Goal: Task Accomplishment & Management: Use online tool/utility

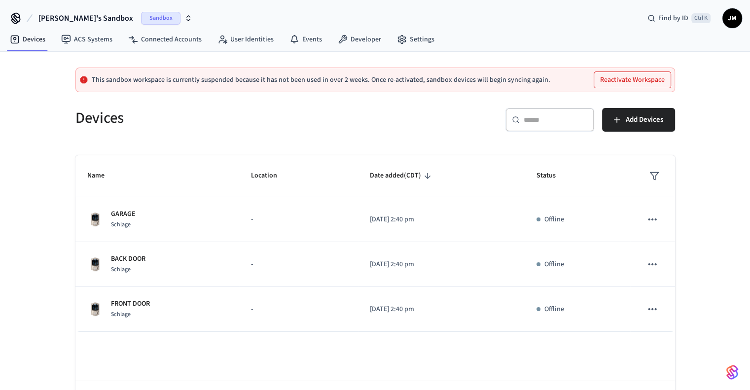
click at [625, 75] on button "Reactivate Workspace" at bounding box center [632, 80] width 76 height 16
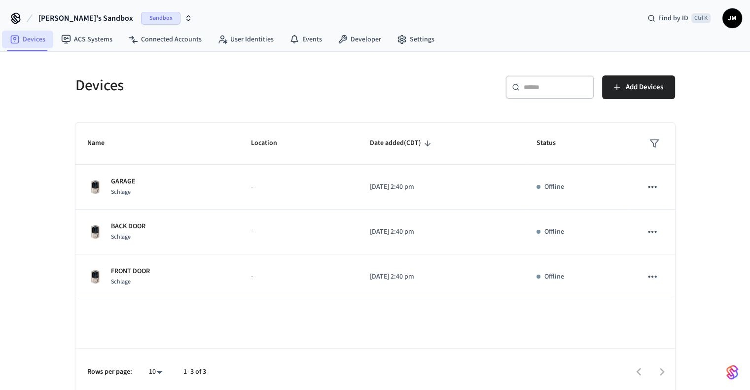
click at [36, 40] on link "Devices" at bounding box center [27, 40] width 51 height 18
click at [637, 92] on span "Add Devices" at bounding box center [644, 87] width 37 height 13
click at [79, 41] on link "ACS Systems" at bounding box center [86, 40] width 67 height 18
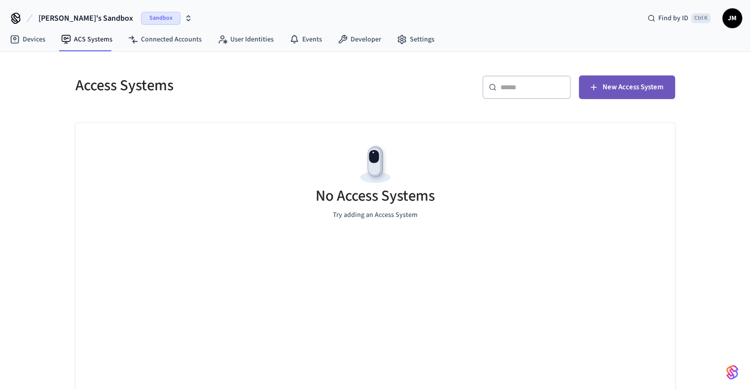
click at [606, 92] on span "New Access System" at bounding box center [632, 87] width 61 height 13
click at [23, 46] on link "Devices" at bounding box center [27, 40] width 51 height 18
